Goal: Task Accomplishment & Management: Use online tool/utility

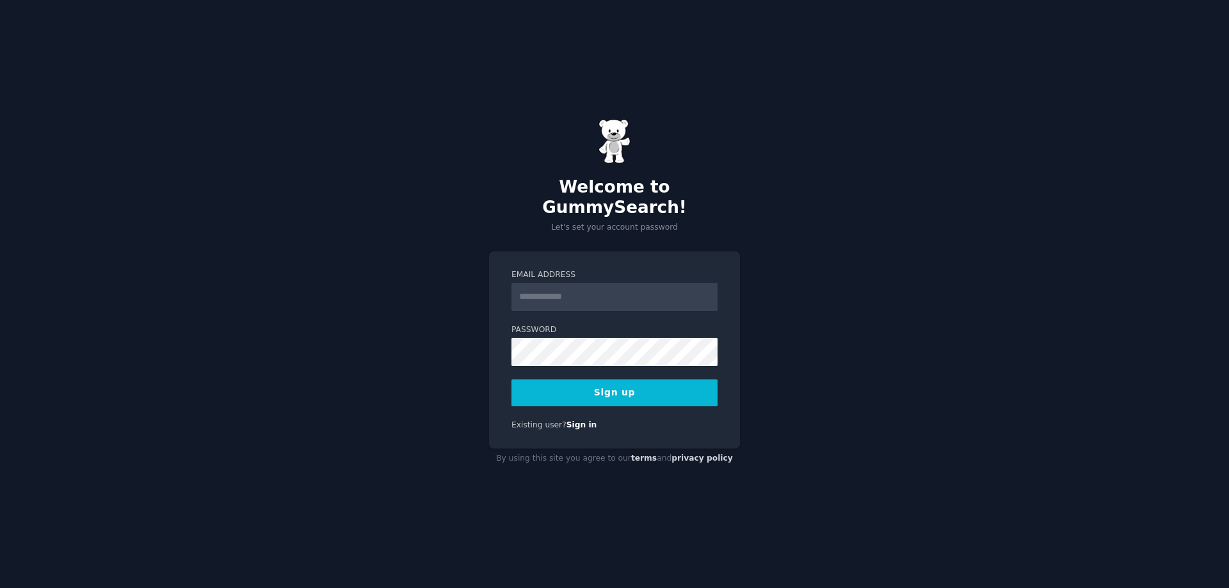
click at [583, 283] on input "Email Address" at bounding box center [615, 297] width 206 height 28
type input "**********"
click at [617, 380] on button "Sign up" at bounding box center [615, 393] width 206 height 27
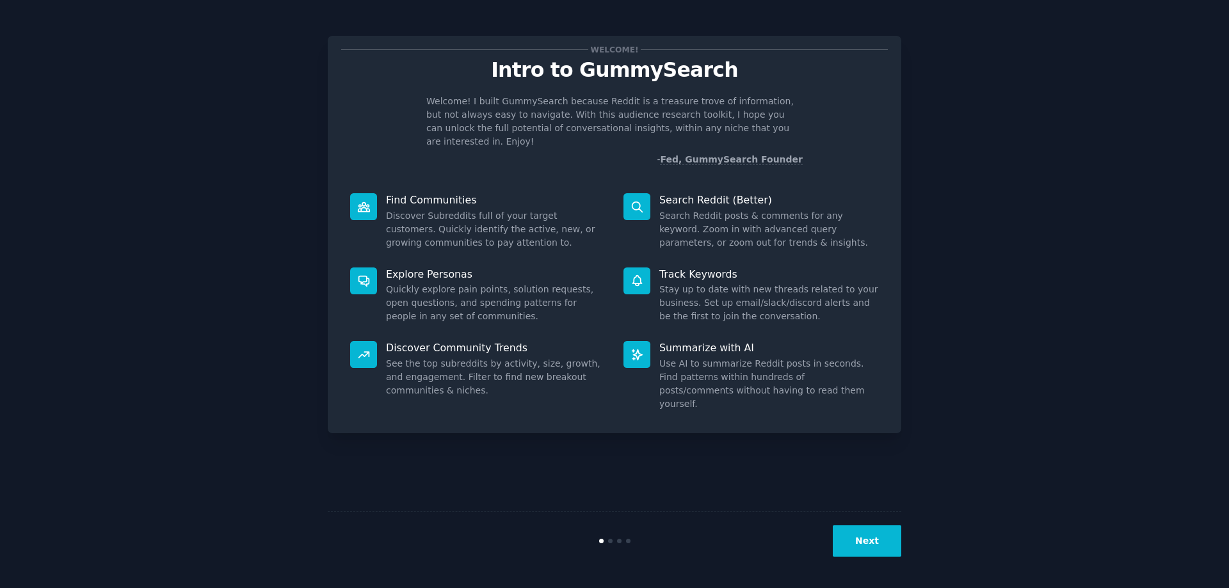
click at [864, 537] on button "Next" at bounding box center [867, 541] width 69 height 31
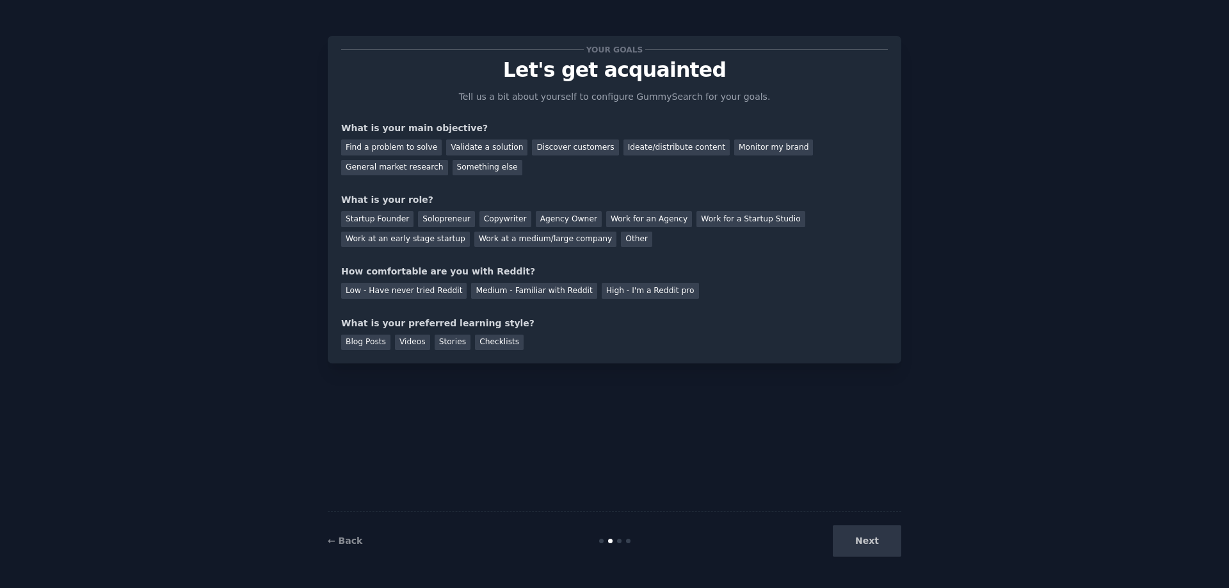
click at [877, 542] on div "Next" at bounding box center [805, 541] width 191 height 31
click at [875, 542] on div "Next" at bounding box center [805, 541] width 191 height 31
click at [422, 148] on div "Find a problem to solve" at bounding box center [391, 148] width 101 height 16
click at [467, 147] on div "Validate a solution" at bounding box center [486, 148] width 81 height 16
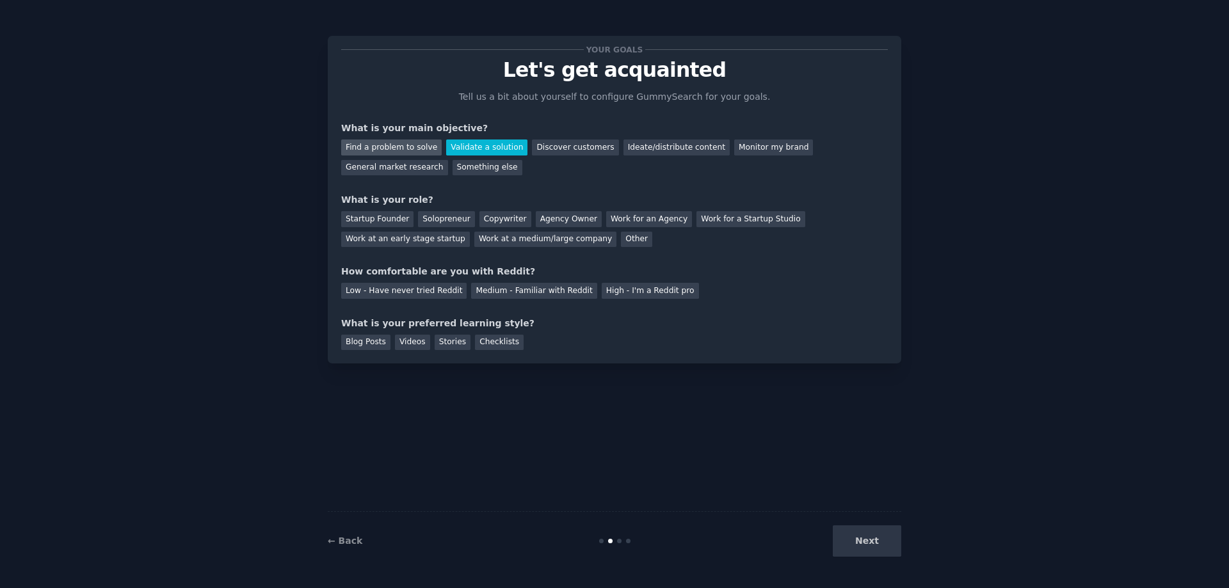
click at [411, 151] on div "Find a problem to solve" at bounding box center [391, 148] width 101 height 16
click at [355, 218] on div "Startup Founder" at bounding box center [377, 219] width 72 height 16
click at [426, 214] on div "Solopreneur" at bounding box center [446, 219] width 56 height 16
click at [457, 296] on div "Low - Have never tried Reddit" at bounding box center [404, 291] width 126 height 16
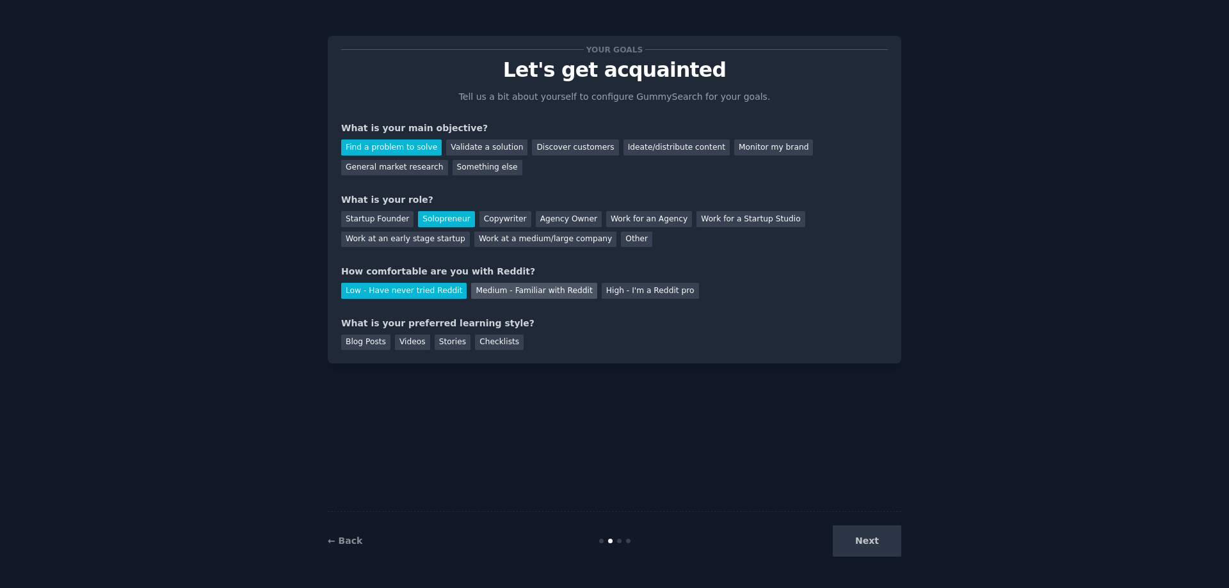
click at [499, 285] on div "Medium - Familiar with Reddit" at bounding box center [534, 291] width 126 height 16
click at [415, 345] on div "Videos" at bounding box center [412, 343] width 35 height 16
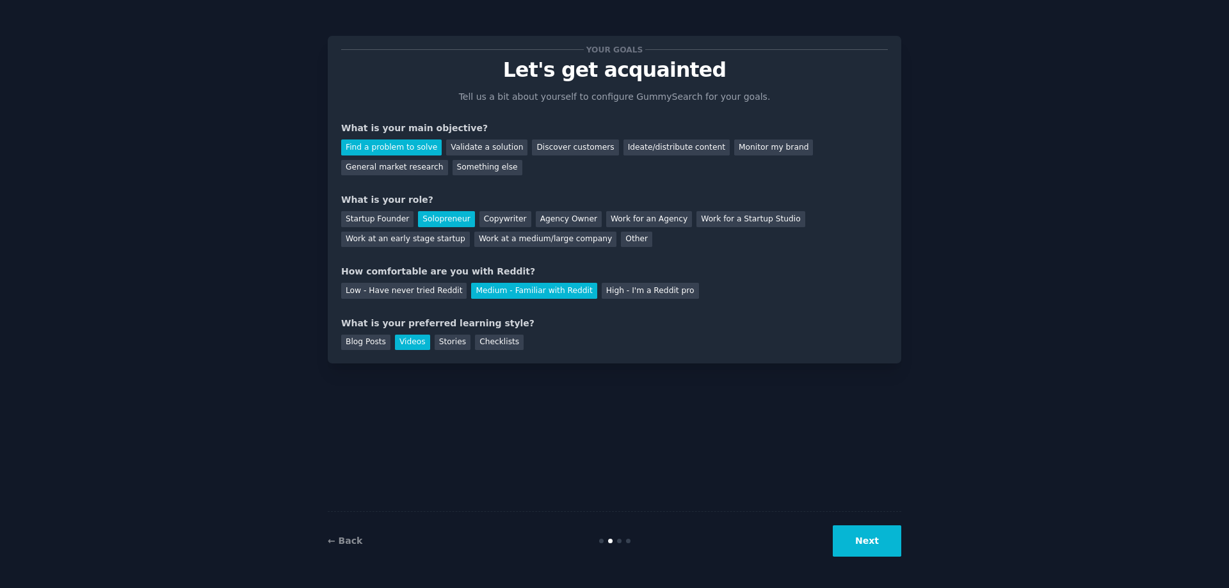
click at [871, 536] on button "Next" at bounding box center [867, 541] width 69 height 31
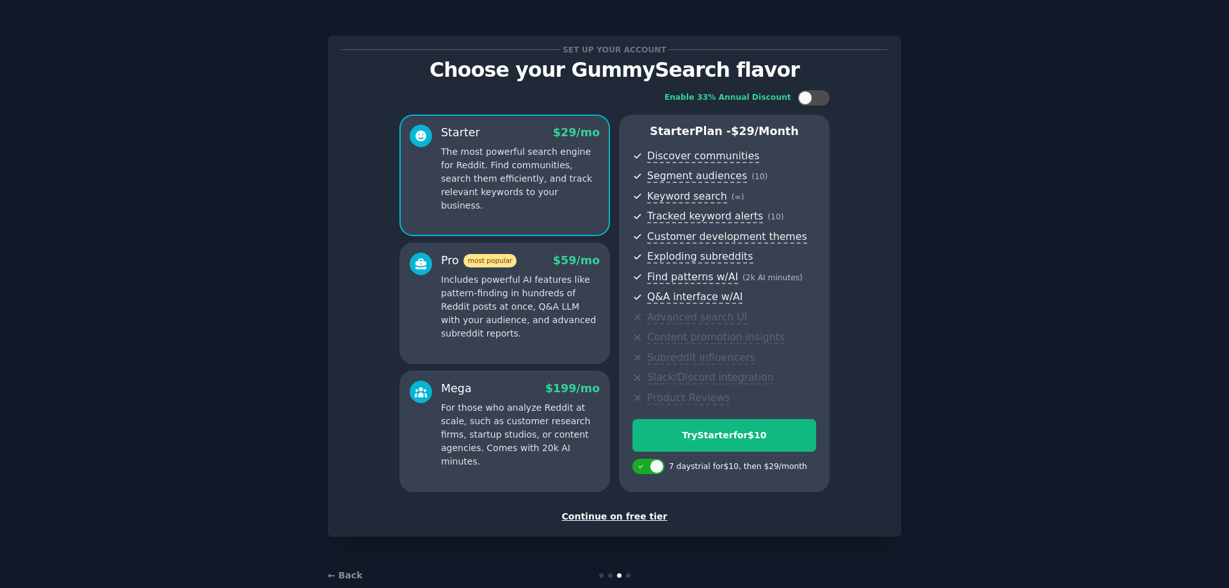
click at [625, 520] on div "Continue on free tier" at bounding box center [614, 516] width 547 height 13
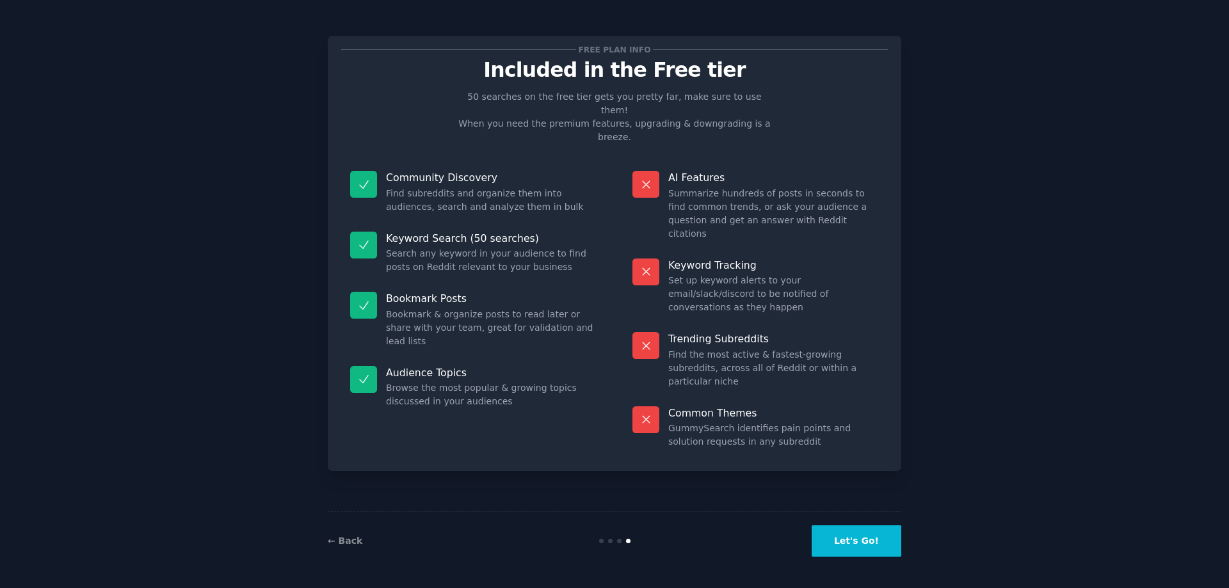
click at [825, 537] on button "Let's Go!" at bounding box center [857, 541] width 90 height 31
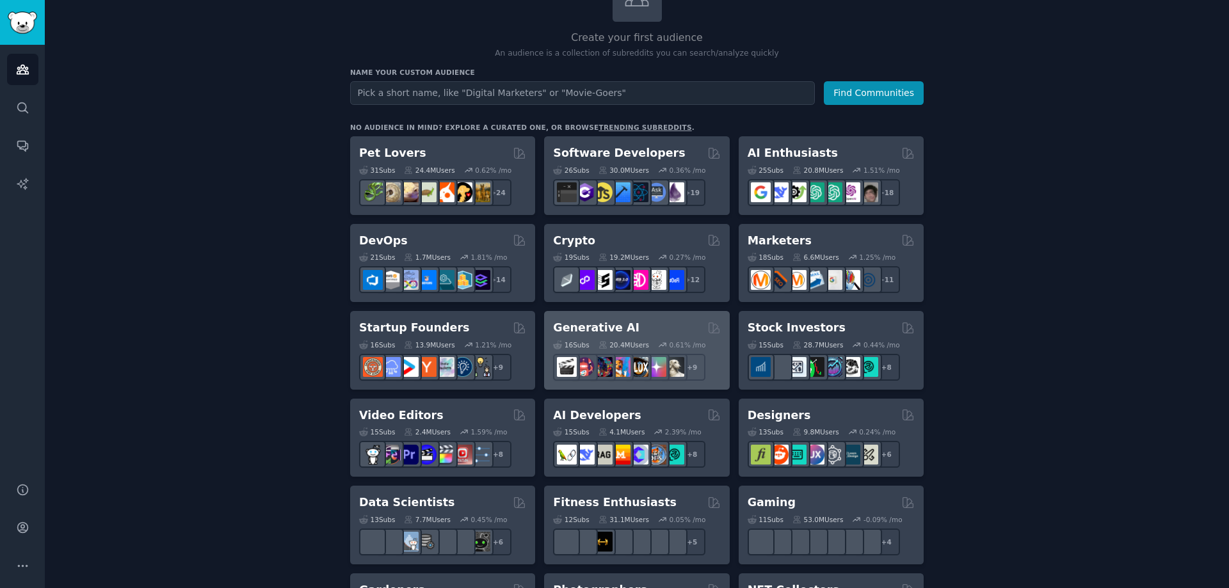
scroll to position [128, 0]
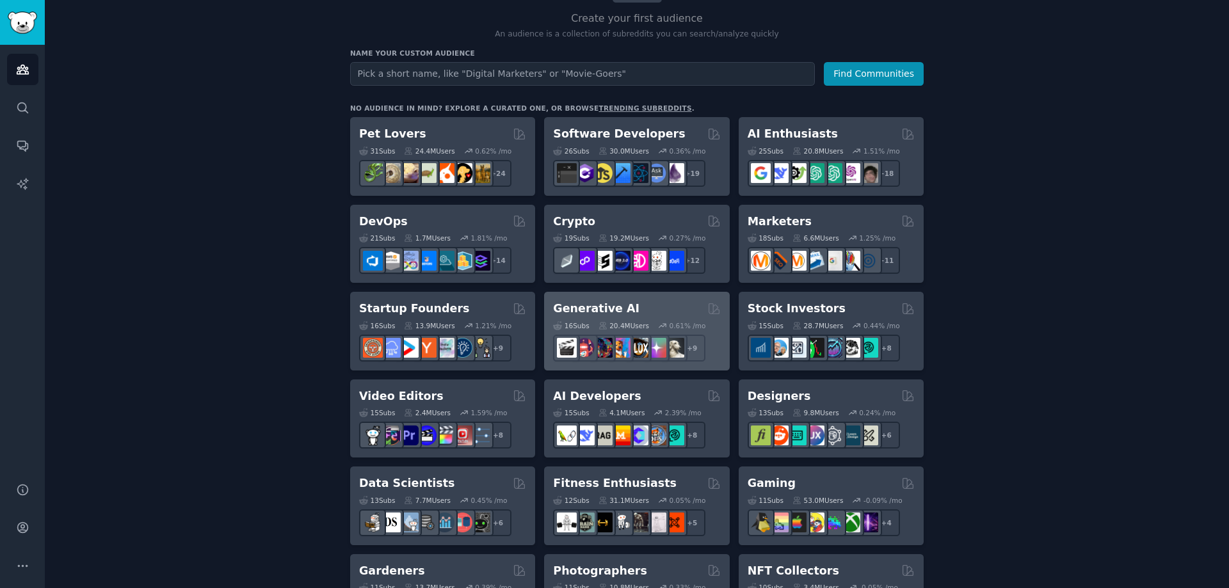
click at [629, 296] on div "Generative AI 16 Sub s 20.4M Users 0.61 % /mo + 9" at bounding box center [636, 331] width 185 height 79
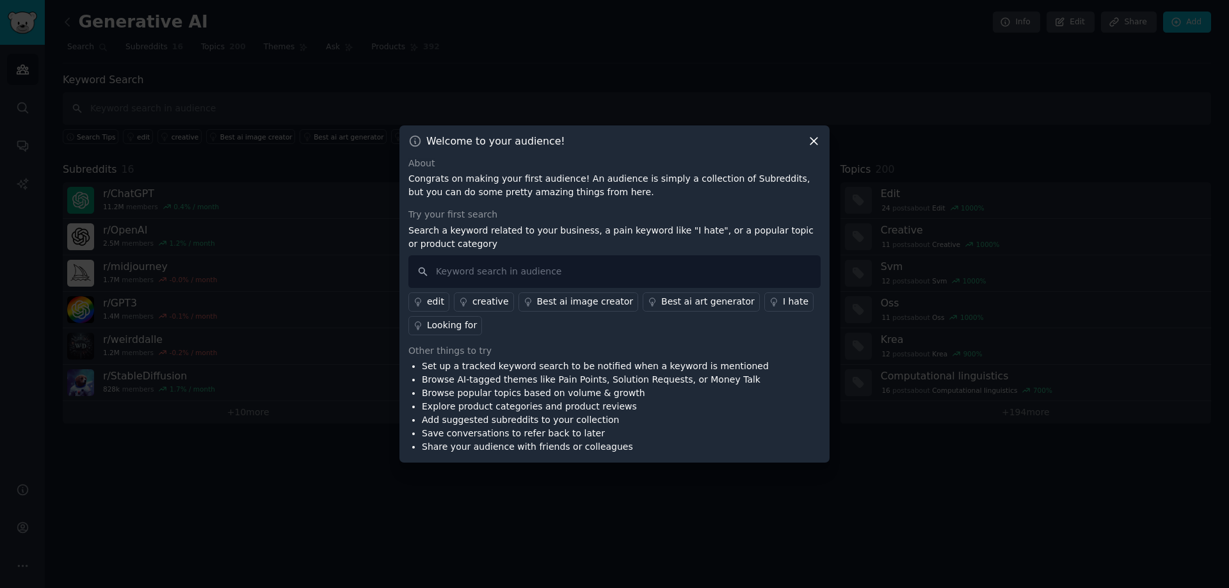
click at [788, 298] on link "I hate" at bounding box center [789, 302] width 49 height 19
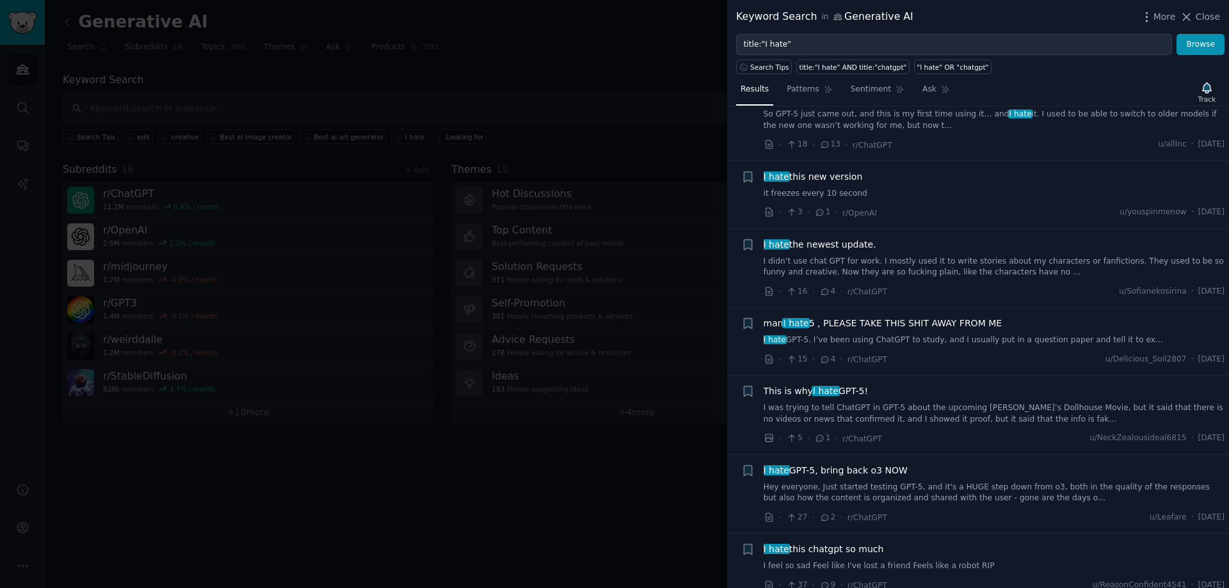
scroll to position [3074, 0]
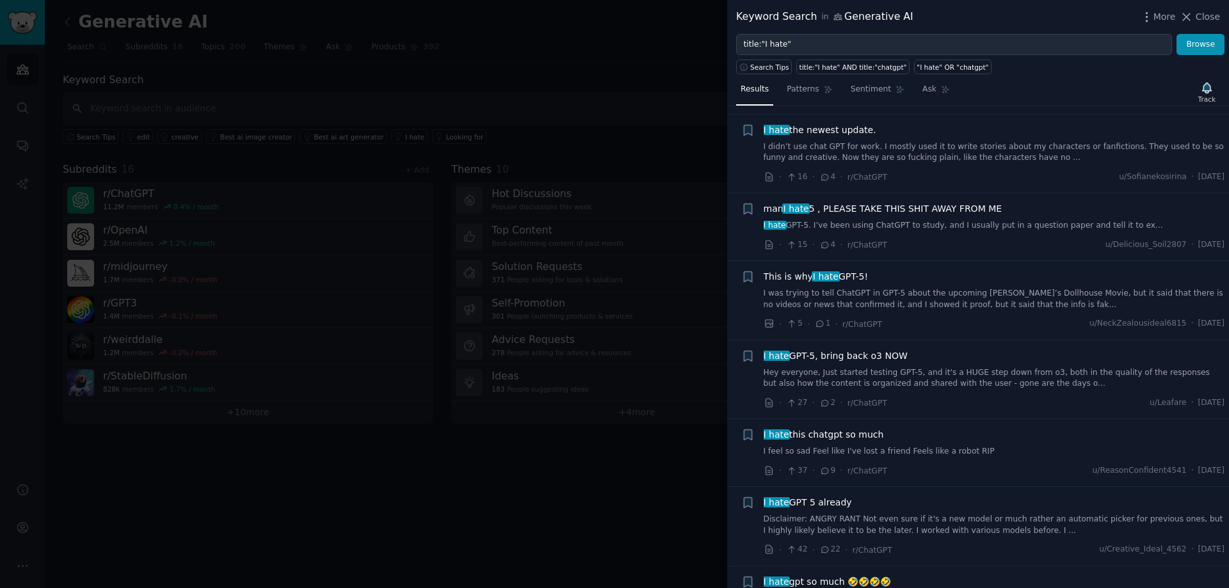
click at [617, 392] on div at bounding box center [614, 294] width 1229 height 588
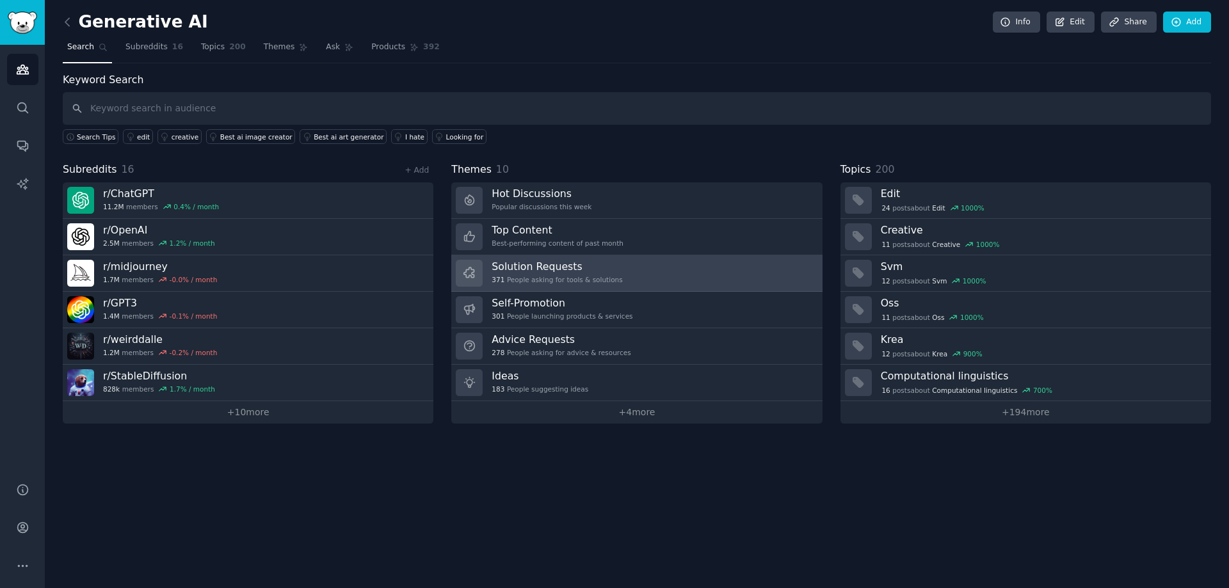
click at [588, 265] on h3 "Solution Requests" at bounding box center [557, 266] width 131 height 13
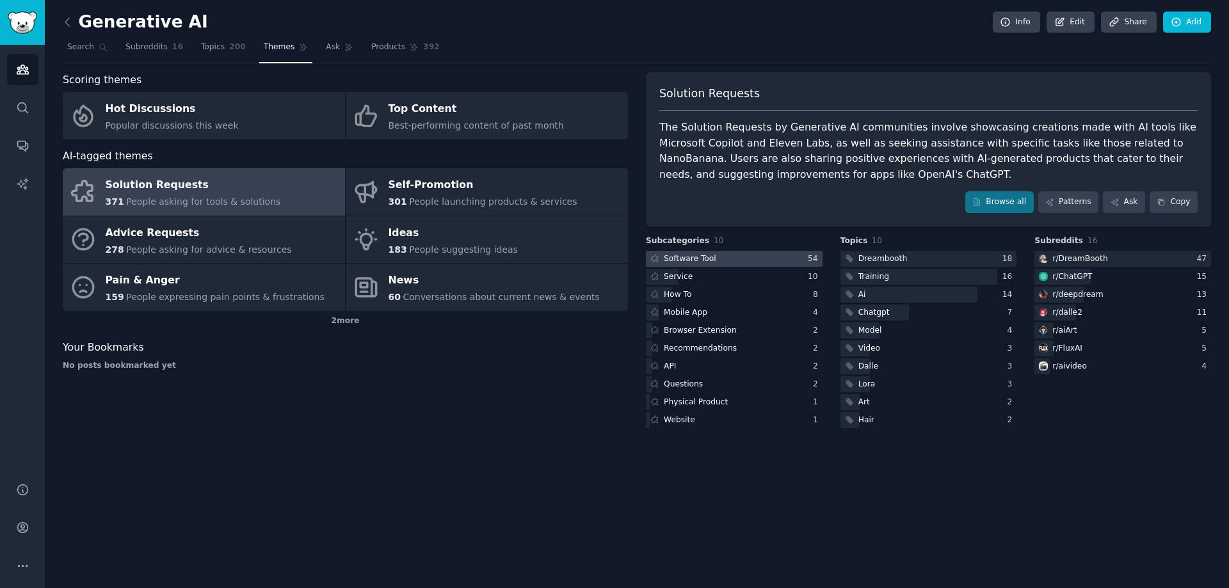
click at [711, 264] on div "Software Tool" at bounding box center [682, 259] width 72 height 16
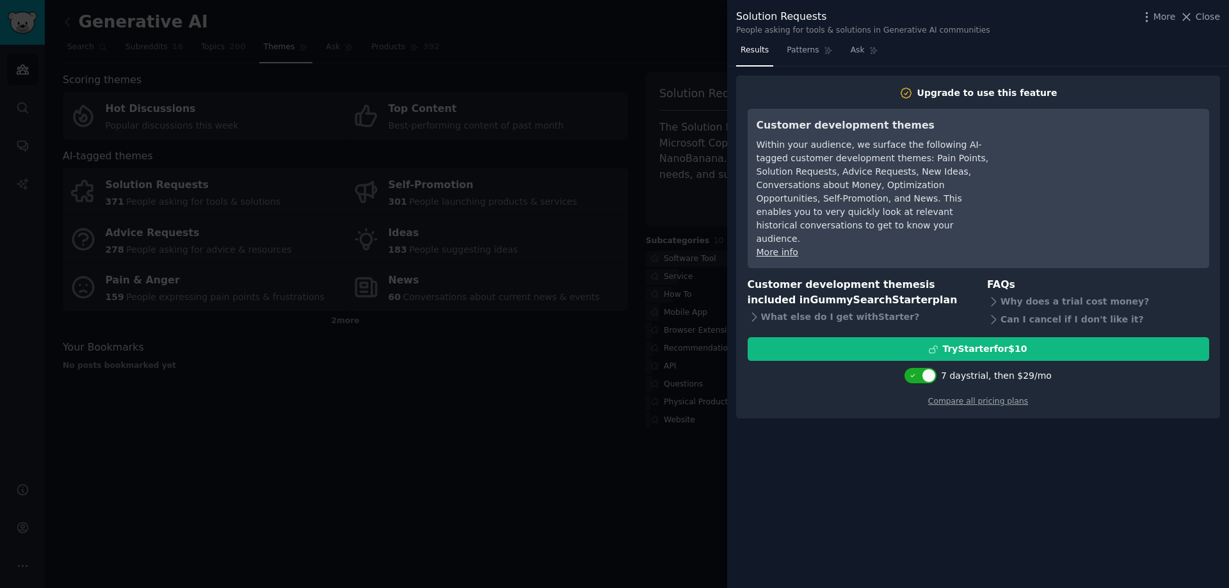
click at [621, 358] on div at bounding box center [614, 294] width 1229 height 588
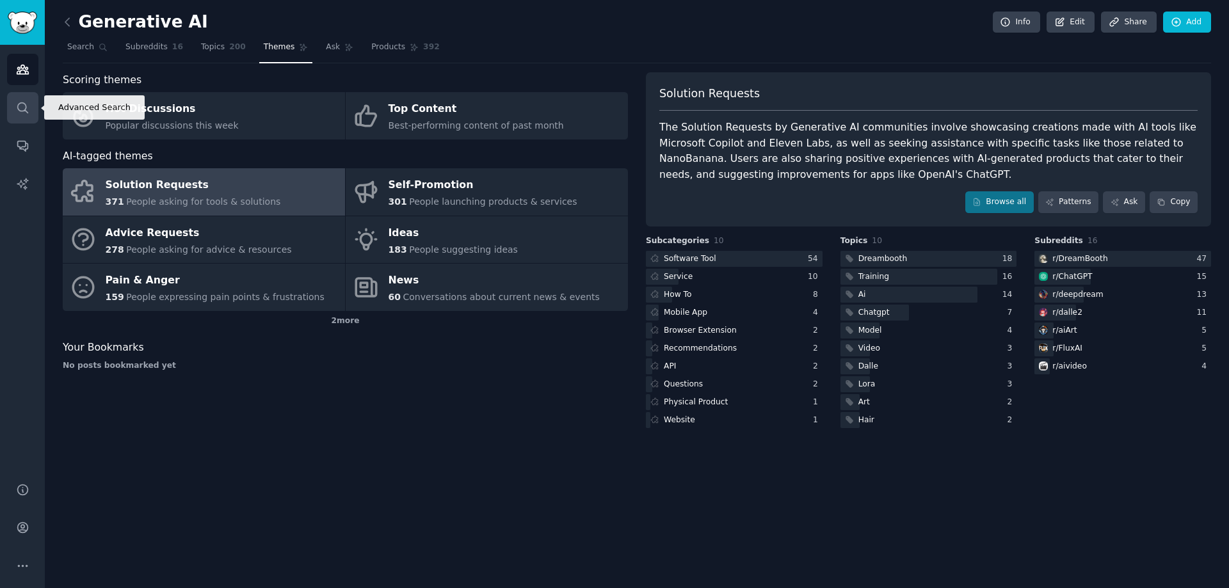
click at [22, 114] on icon "Sidebar" at bounding box center [22, 107] width 13 height 13
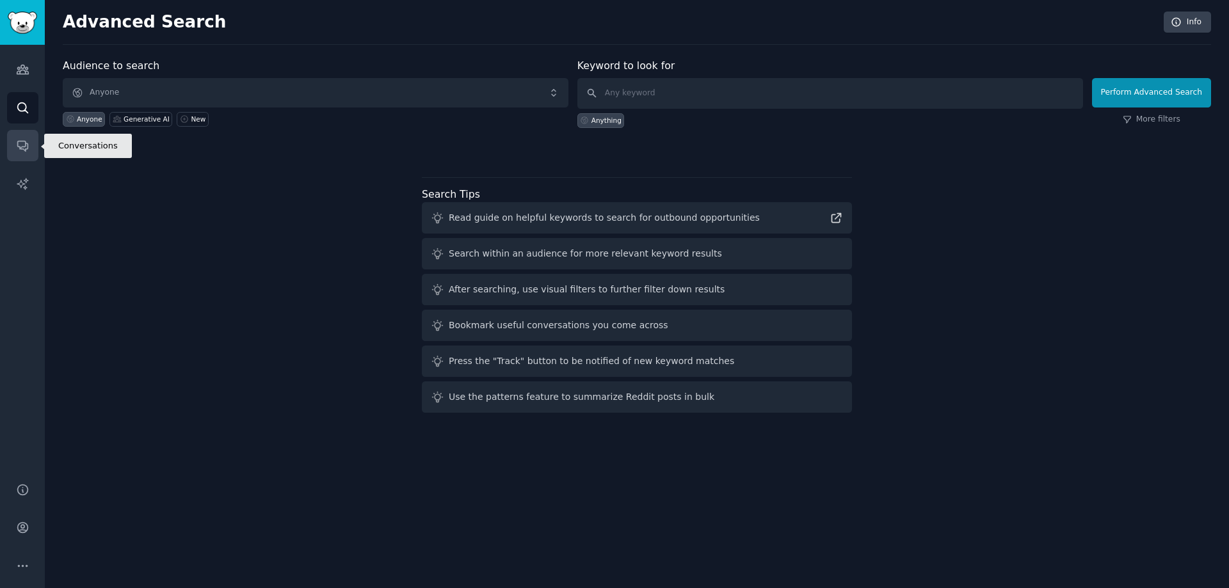
click at [16, 135] on link "Conversations" at bounding box center [22, 145] width 31 height 31
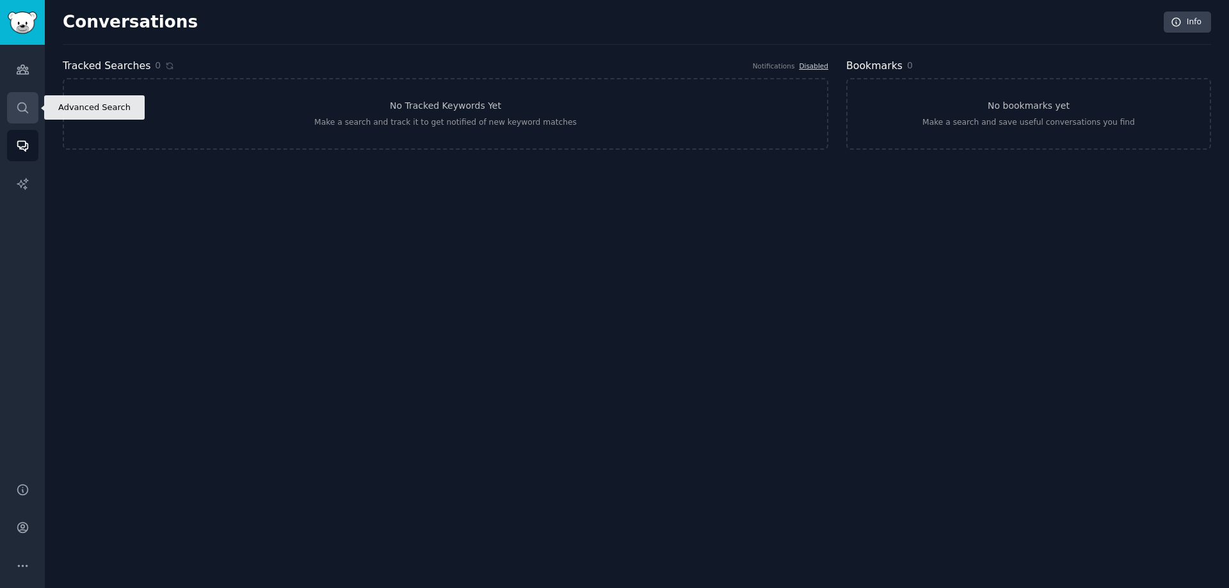
click at [33, 93] on link "Search" at bounding box center [22, 107] width 31 height 31
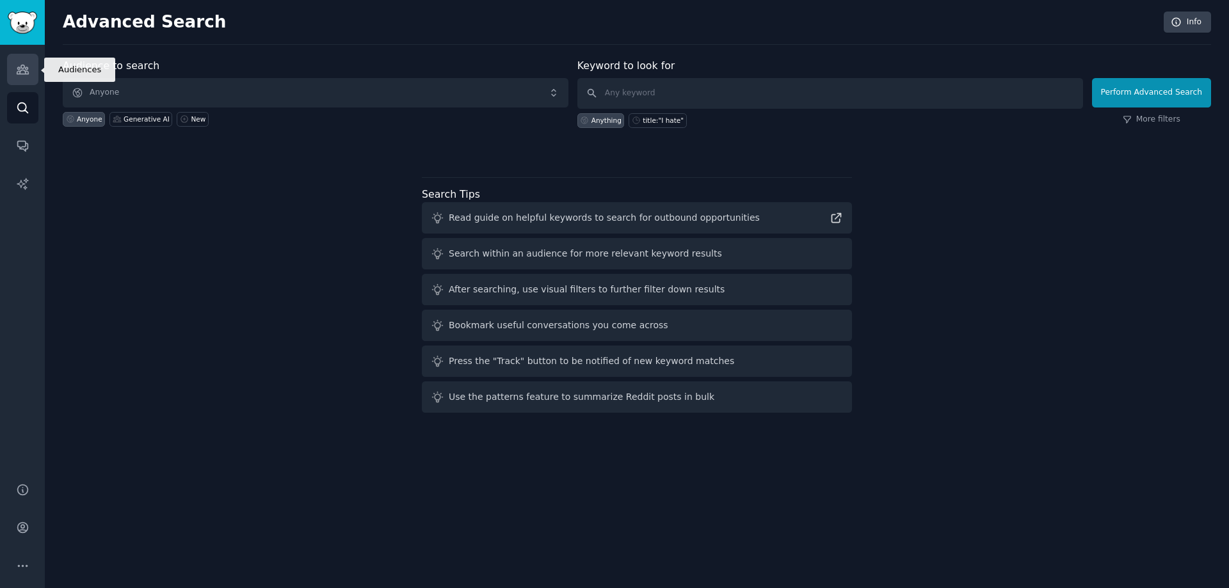
click at [32, 74] on link "Audiences" at bounding box center [22, 69] width 31 height 31
